Goal: Check status: Check status

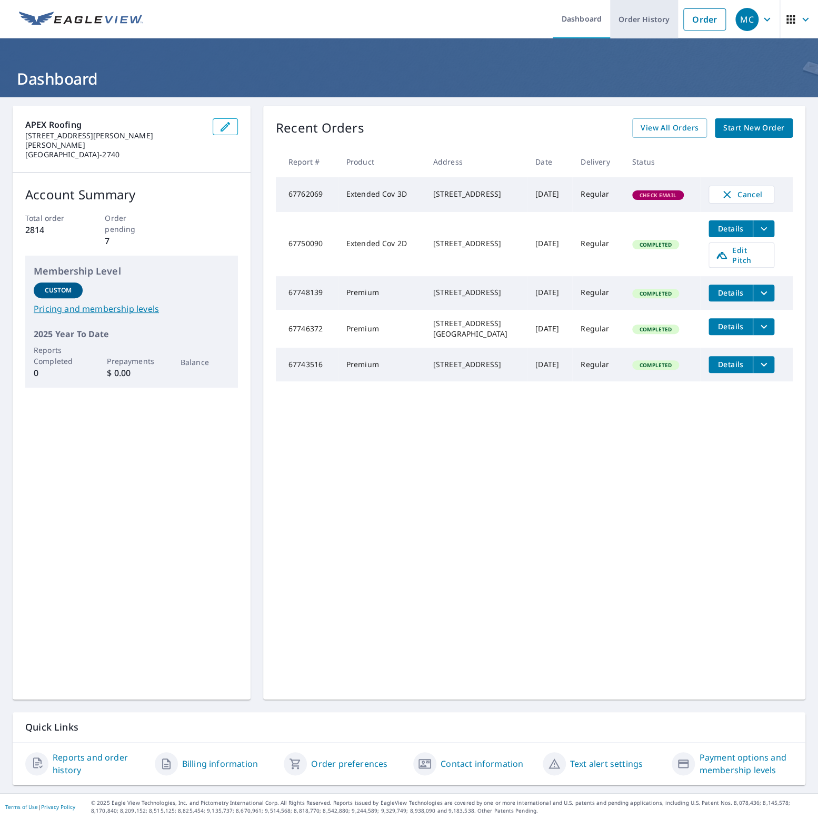
click at [644, 14] on link "Order History" at bounding box center [644, 19] width 68 height 38
click at [645, 14] on link "Order History" at bounding box center [644, 19] width 68 height 38
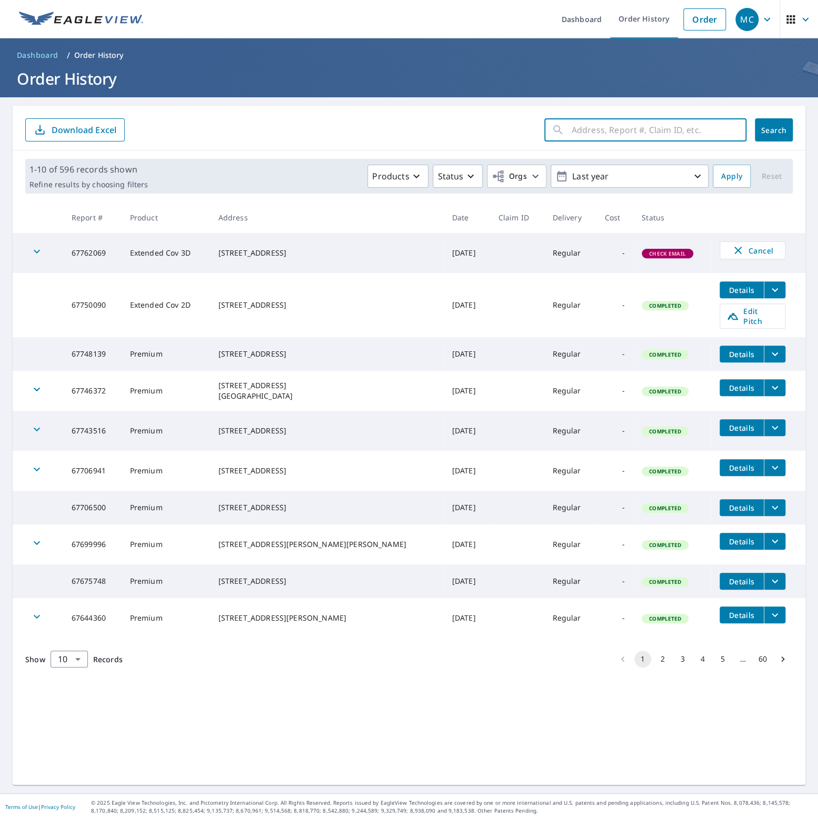
click at [599, 131] on input "text" at bounding box center [659, 129] width 175 height 29
type input "2613 bel"
click at [770, 129] on span "Search" at bounding box center [773, 130] width 21 height 10
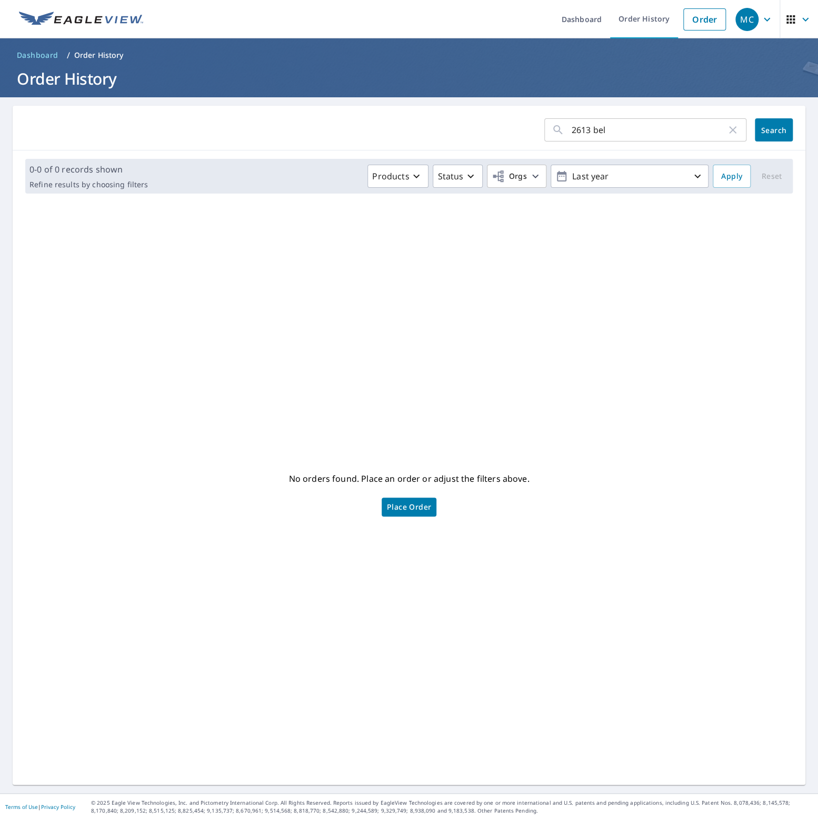
click at [528, 237] on div "No orders found. Place an order or adjust the filters above. Place Order" at bounding box center [409, 494] width 776 height 566
